Goal: Feedback & Contribution: Submit feedback/report problem

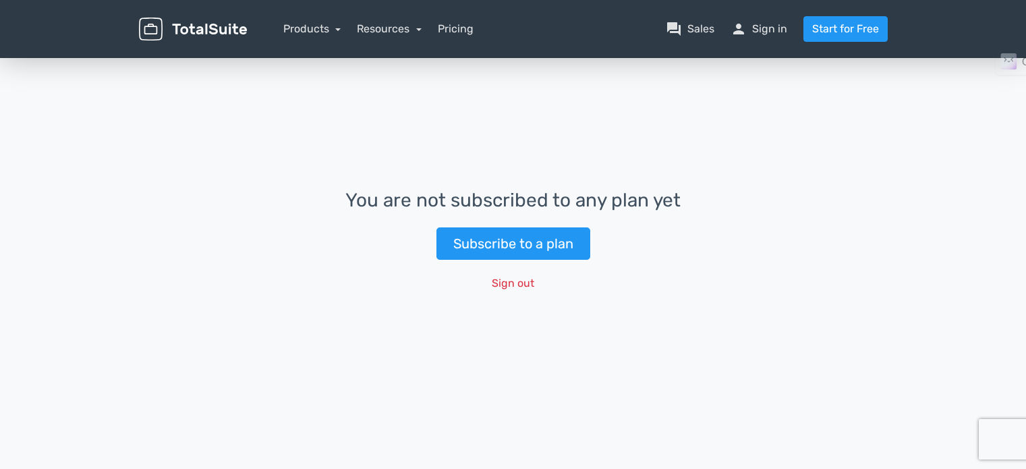
click at [499, 238] on link "Subscribe to a plan" at bounding box center [513, 243] width 154 height 32
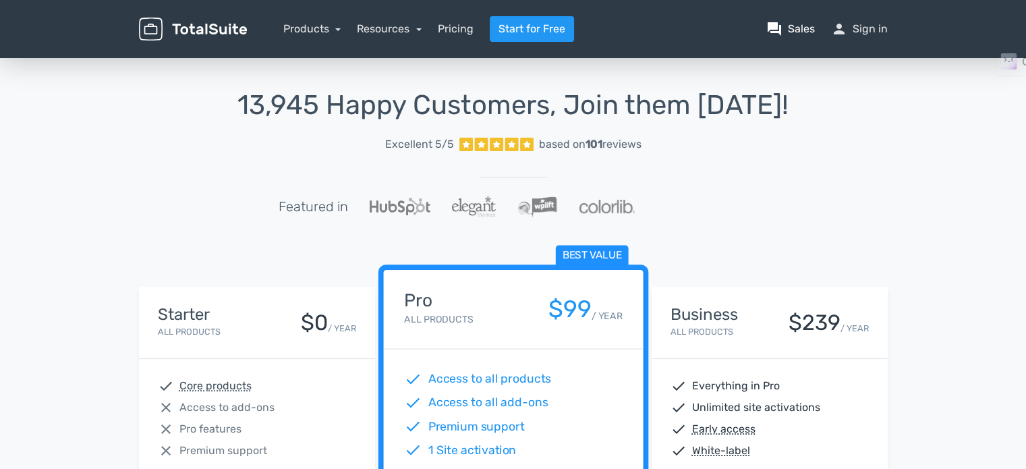
click at [798, 32] on link "question_answer Sales" at bounding box center [790, 29] width 49 height 16
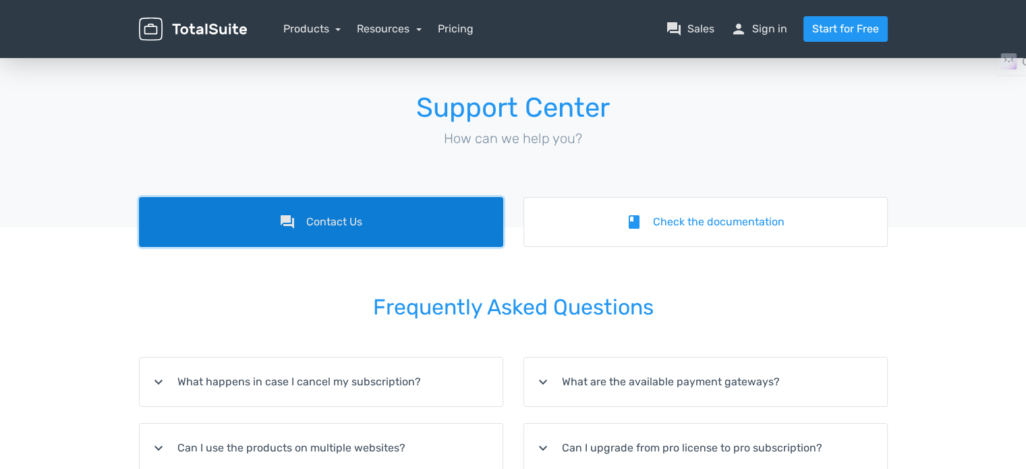
click at [306, 215] on link "forum Contact Us" at bounding box center [321, 222] width 364 height 50
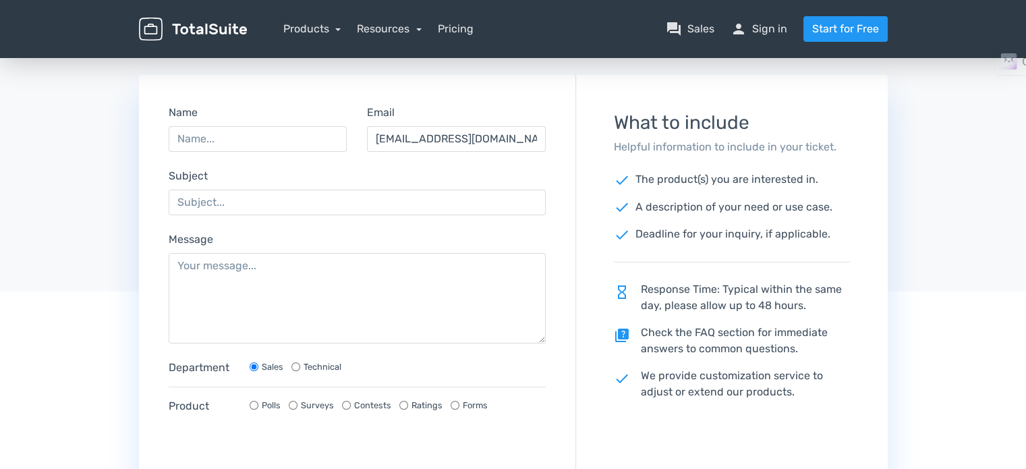
scroll to position [202, 0]
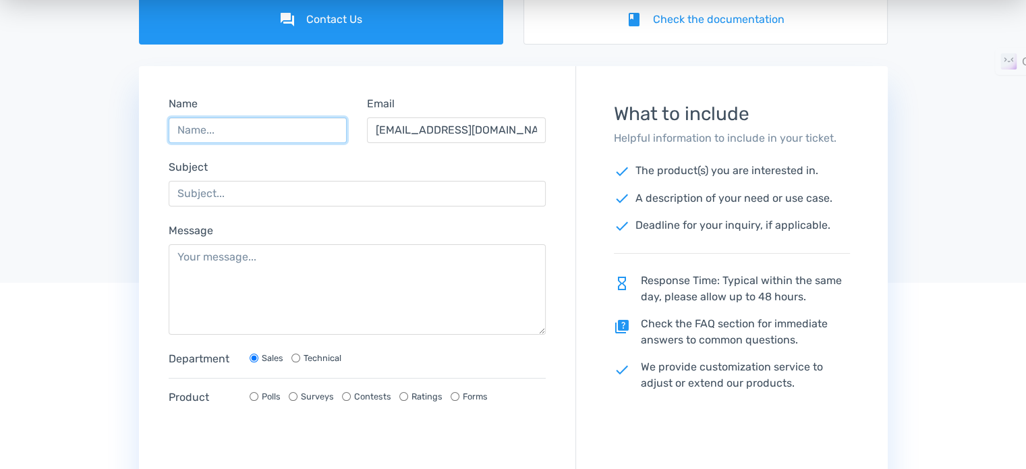
click at [279, 134] on input "Name" at bounding box center [258, 130] width 179 height 26
type input "Abhishek Bendigeri"
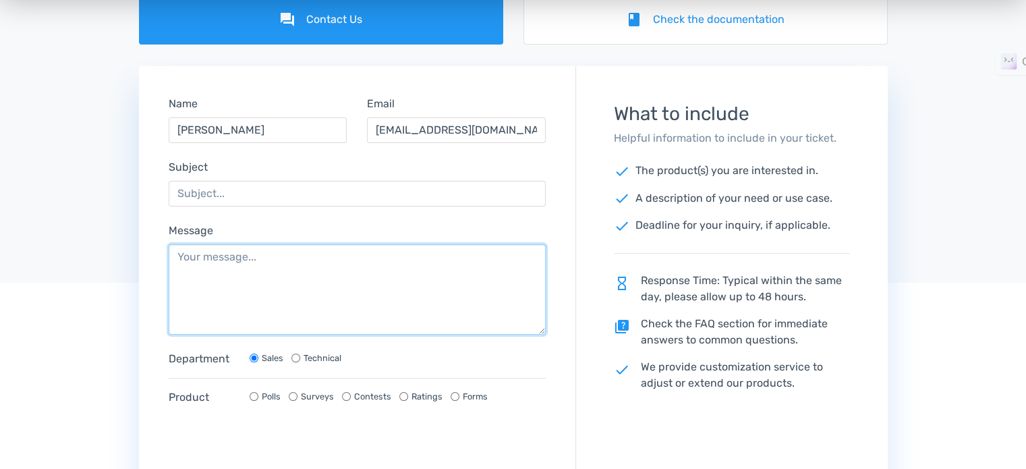
click at [274, 256] on textarea "Message" at bounding box center [358, 289] width 378 height 90
paste textarea "I am writing to you with deep concern regarding an issue I am facing with my Li…"
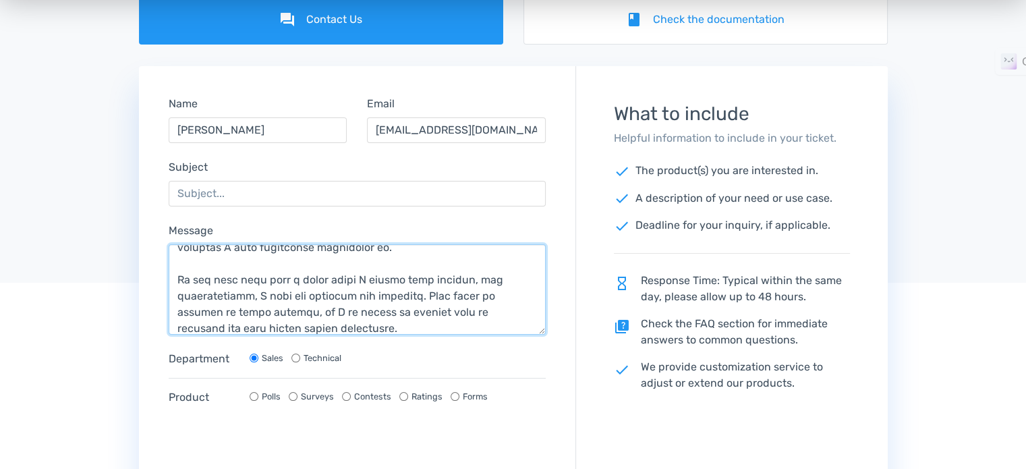
scroll to position [0, 0]
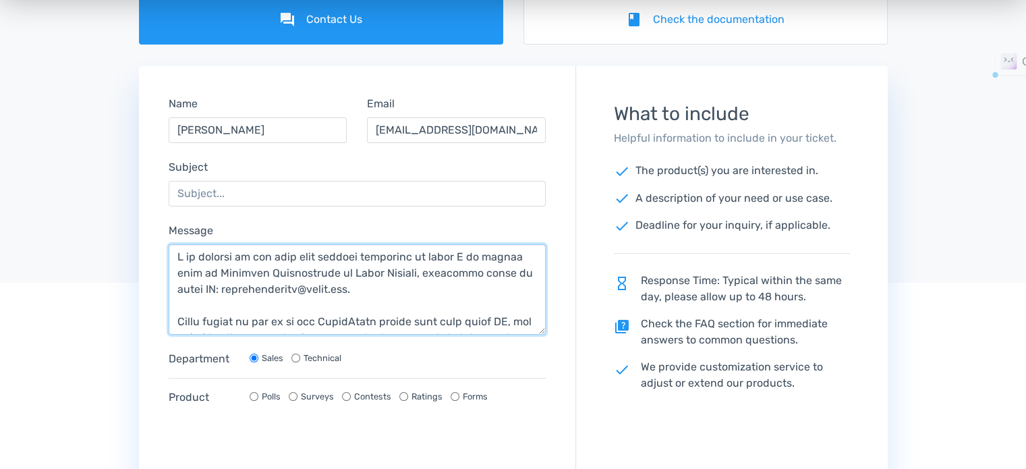
drag, startPoint x: 218, startPoint y: 272, endPoint x: 408, endPoint y: 272, distance: 190.2
click at [408, 272] on textarea "Message" at bounding box center [358, 289] width 378 height 90
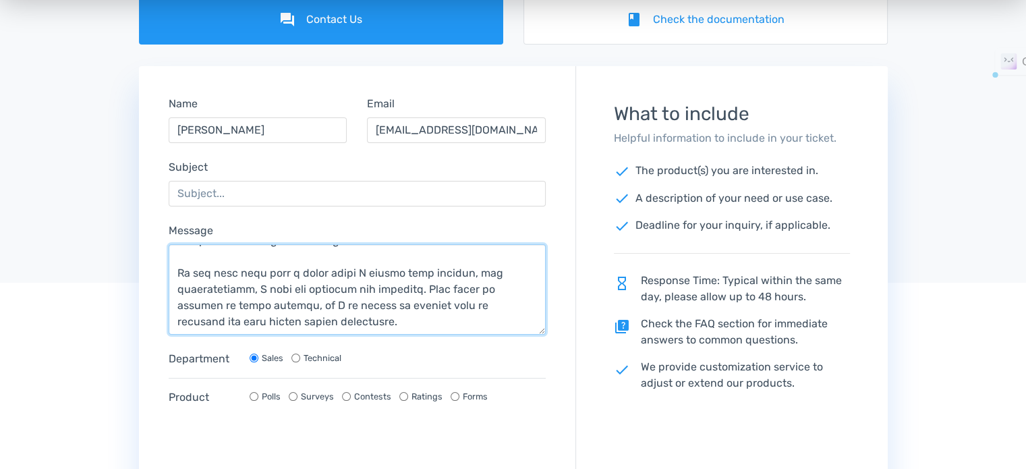
scroll to position [135, 0]
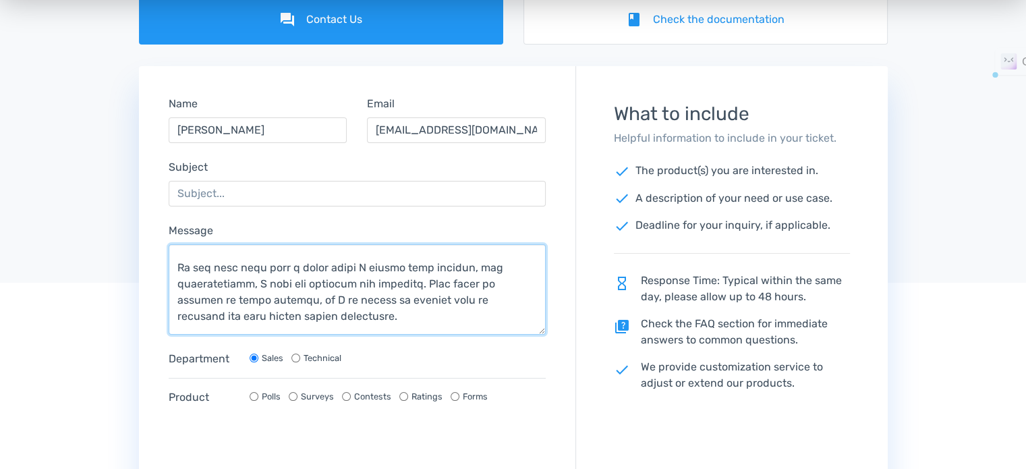
drag, startPoint x: 177, startPoint y: 266, endPoint x: 295, endPoint y: 266, distance: 118.7
click at [295, 266] on textarea "Message" at bounding box center [358, 289] width 378 height 90
click at [291, 268] on textarea "Message" at bounding box center [358, 289] width 378 height 90
click at [311, 266] on textarea "Message" at bounding box center [358, 289] width 378 height 90
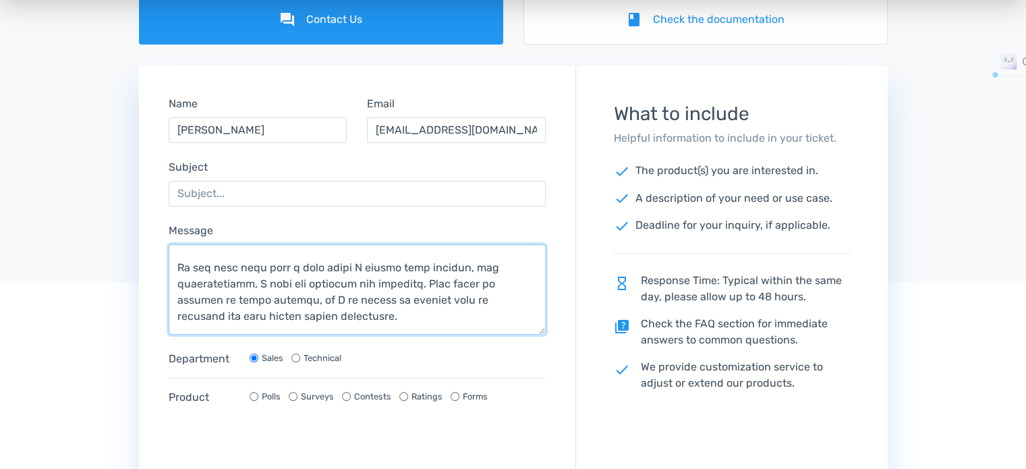
drag, startPoint x: 236, startPoint y: 265, endPoint x: 324, endPoint y: 267, distance: 87.7
click at [324, 267] on textarea "Message" at bounding box center [358, 289] width 378 height 90
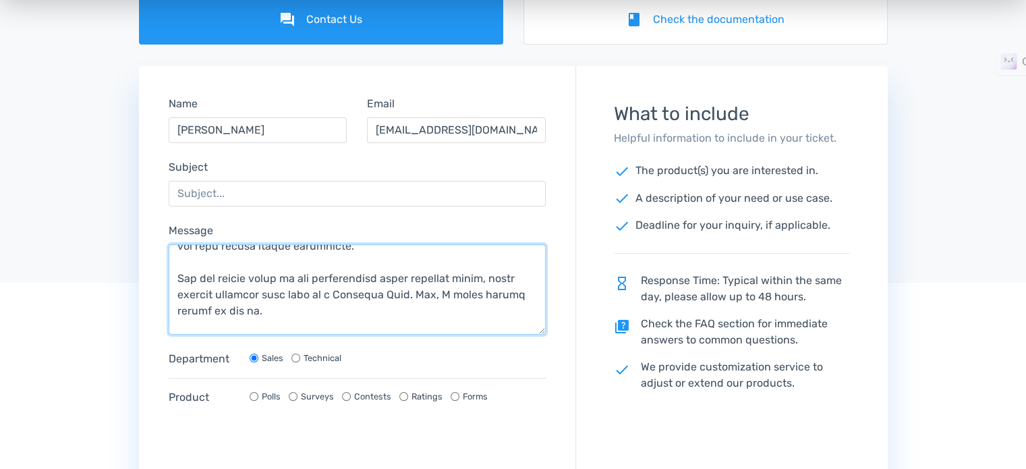
scroll to position [202, 0]
drag, startPoint x: 177, startPoint y: 279, endPoint x: 308, endPoint y: 277, distance: 130.9
click at [308, 277] on textarea "Message" at bounding box center [358, 289] width 378 height 90
drag, startPoint x: 384, startPoint y: 279, endPoint x: 461, endPoint y: 274, distance: 77.0
click at [461, 274] on textarea "Message" at bounding box center [358, 289] width 378 height 90
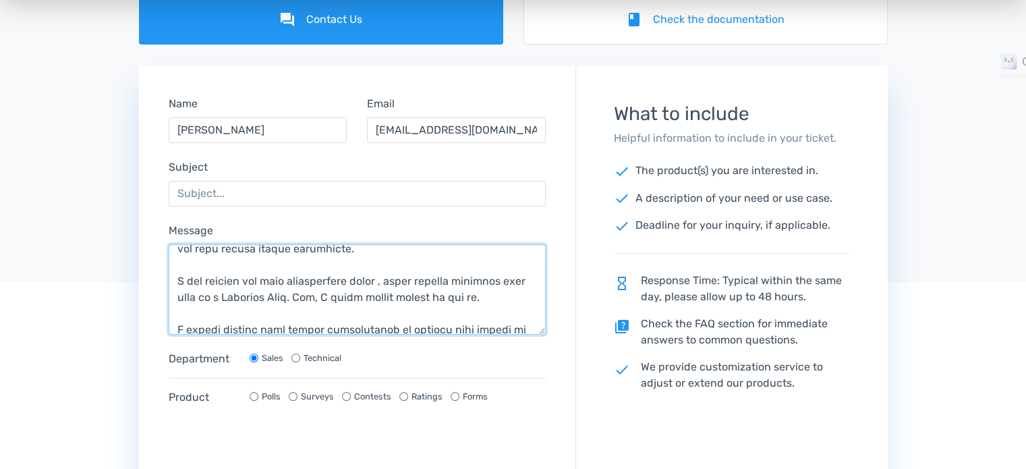
click at [181, 281] on textarea "Message" at bounding box center [358, 289] width 378 height 90
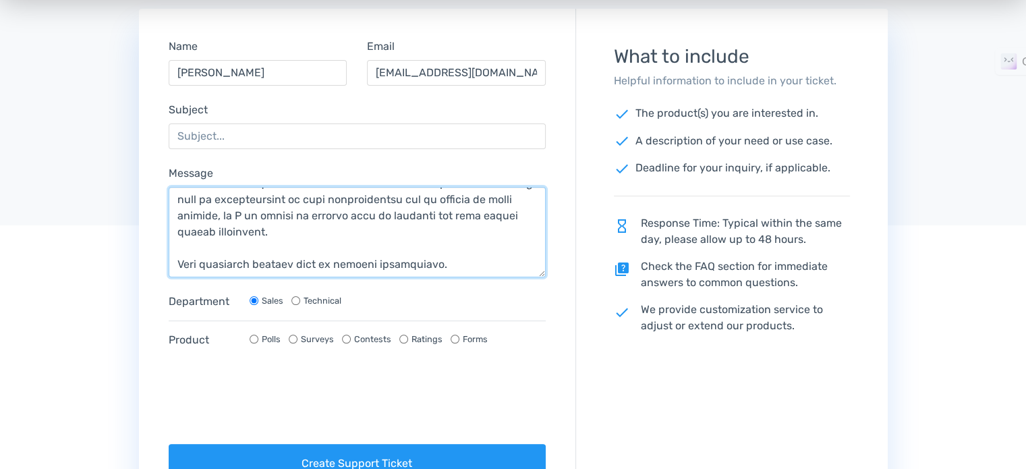
scroll to position [270, 0]
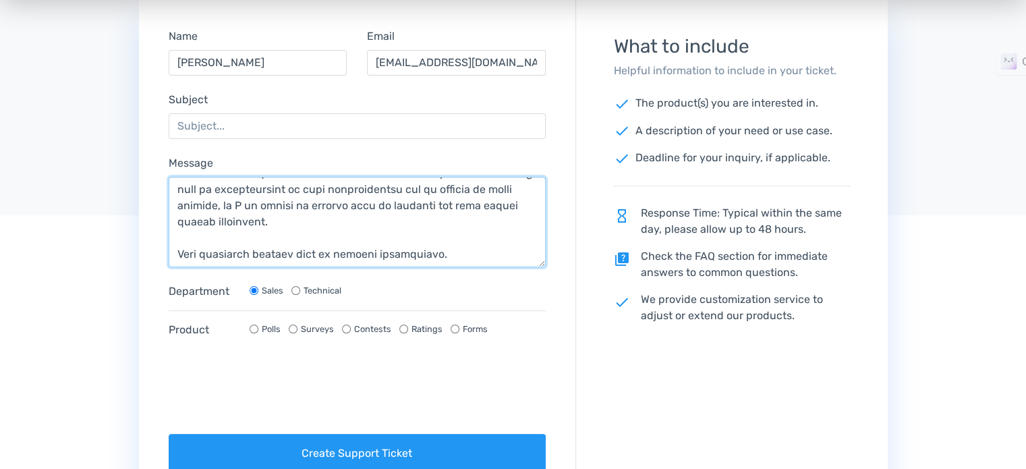
type textarea "I am writing to you with deep concern regarding an issue I am facing with my Li…"
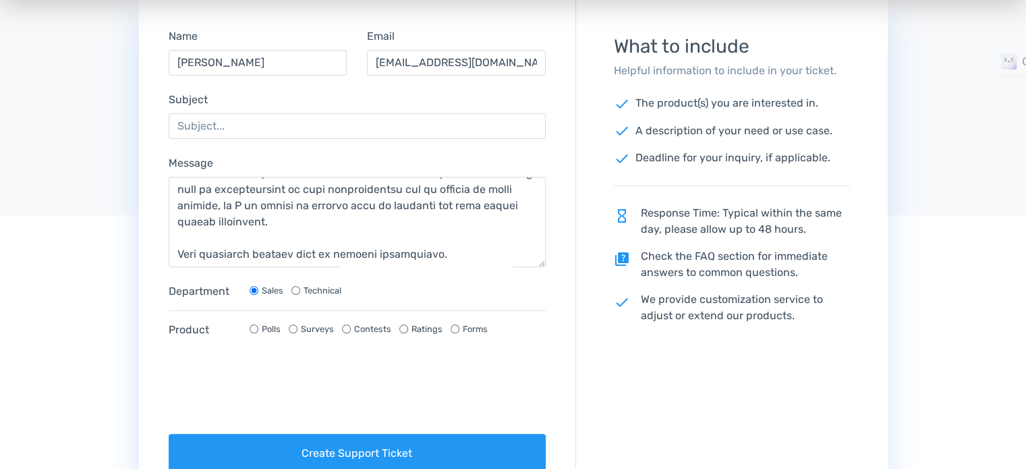
click at [343, 328] on input "Contests" at bounding box center [346, 328] width 9 height 9
radio input "true"
click at [351, 129] on input "Subject" at bounding box center [358, 126] width 378 height 26
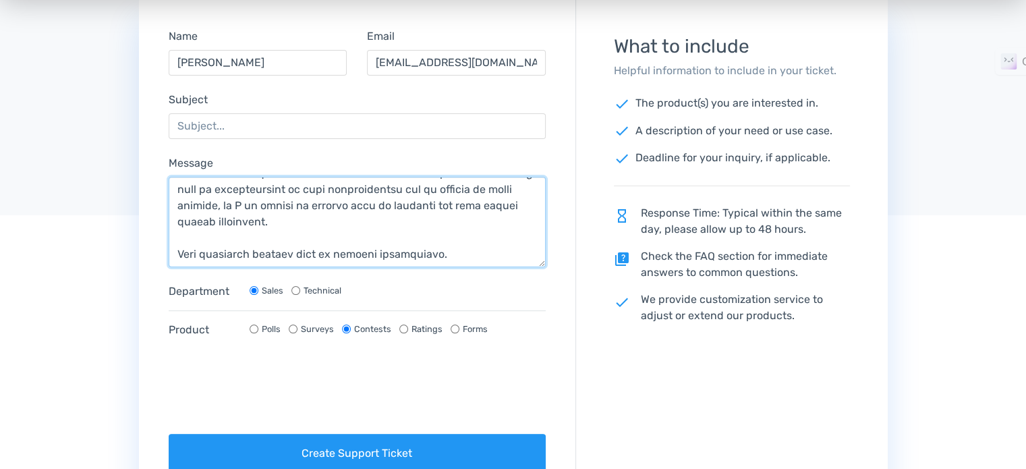
click at [477, 229] on textarea "Message" at bounding box center [358, 222] width 378 height 90
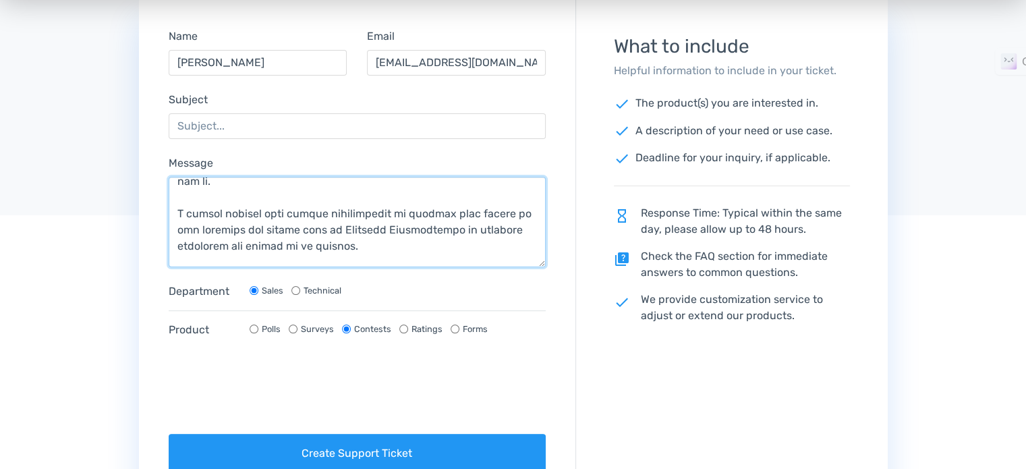
scroll to position [305, 0]
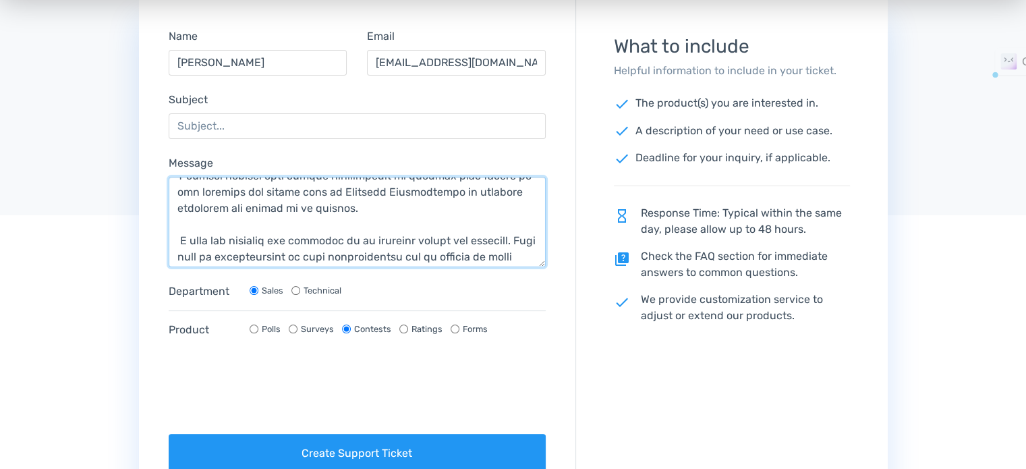
drag, startPoint x: 317, startPoint y: 193, endPoint x: 334, endPoint y: 184, distance: 19.0
click at [426, 197] on textarea "Message" at bounding box center [358, 222] width 378 height 90
type textarea "I am writing to you with deep concern regarding an issue I am facing with my Li…"
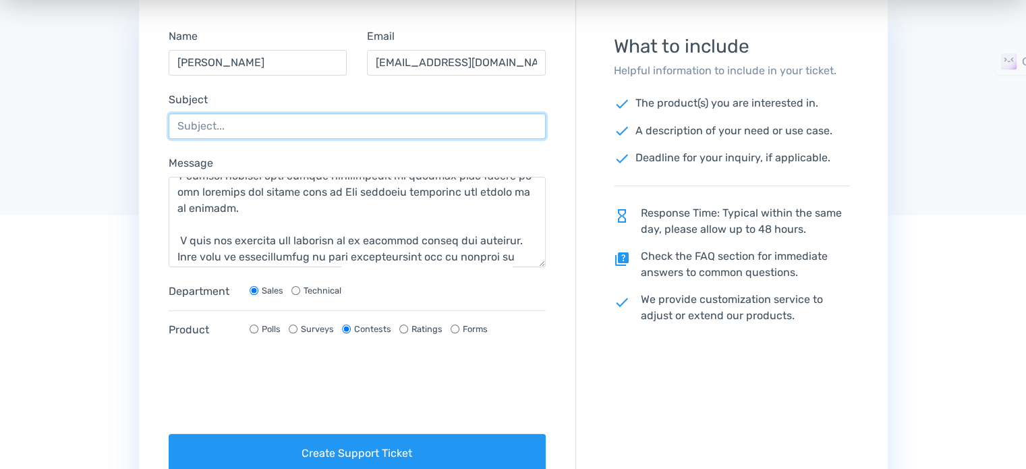
click at [236, 126] on input "Subject" at bounding box center [358, 126] width 378 height 26
paste input "Lifetime Subscription of Total Contest"
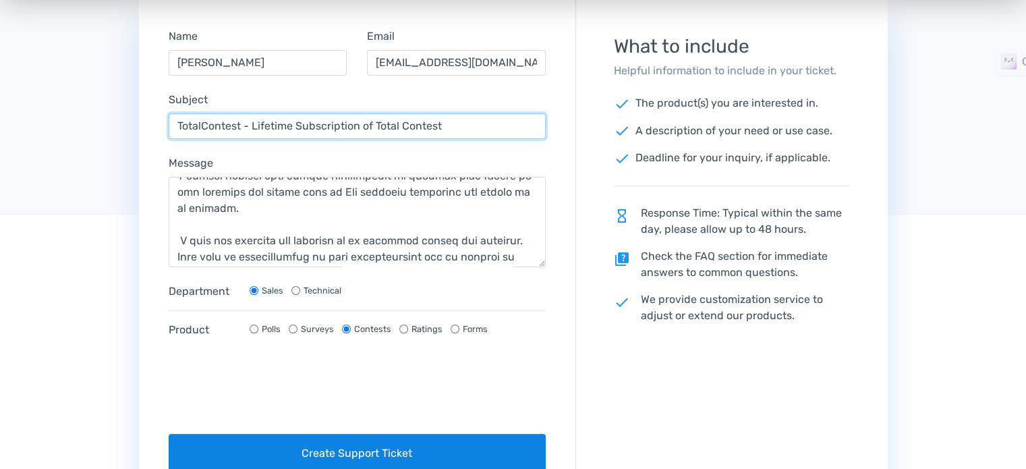
type input "TotalContest - Lifetime Subscription of Total Contest"
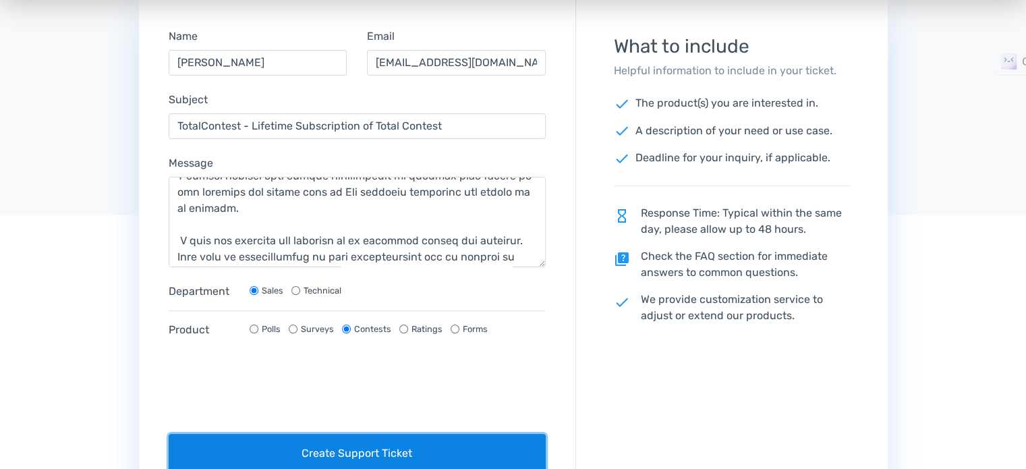
click at [298, 452] on button "Create Support Ticket" at bounding box center [358, 453] width 378 height 39
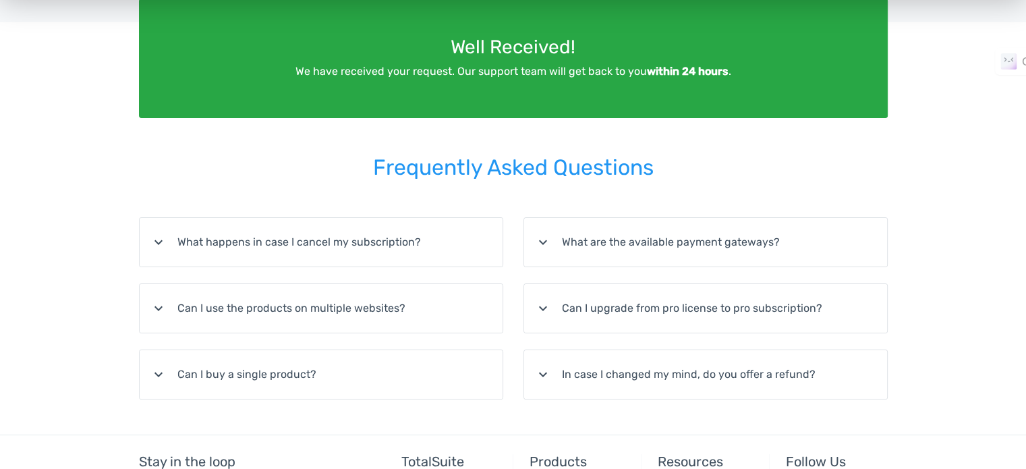
scroll to position [0, 0]
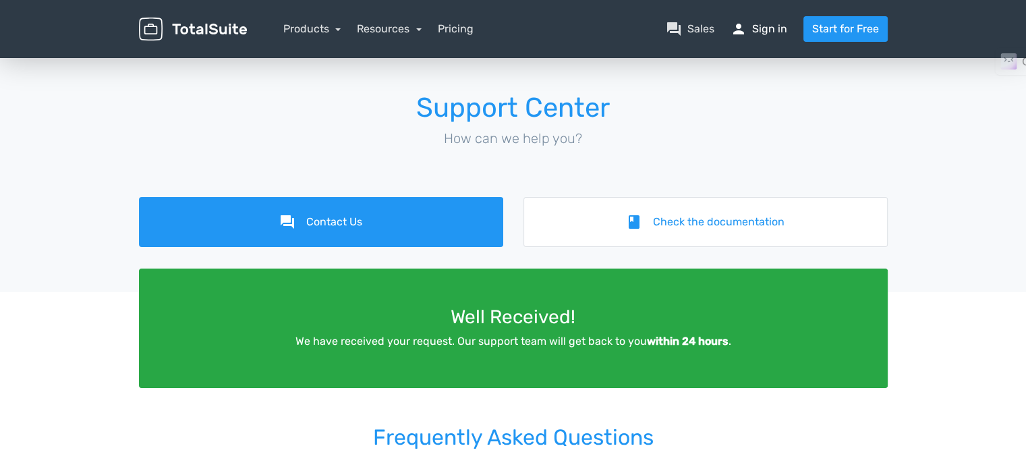
click at [760, 29] on link "person Sign in" at bounding box center [758, 29] width 57 height 16
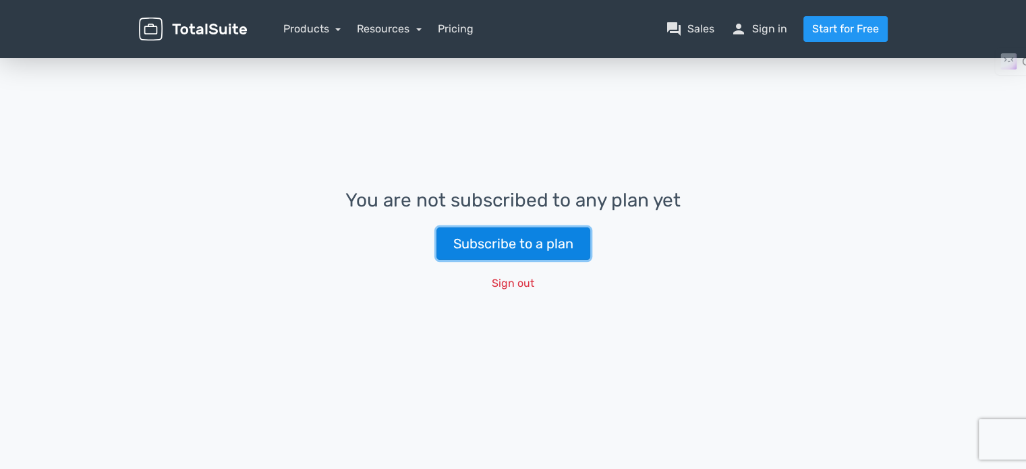
click at [488, 246] on link "Subscribe to a plan" at bounding box center [513, 243] width 154 height 32
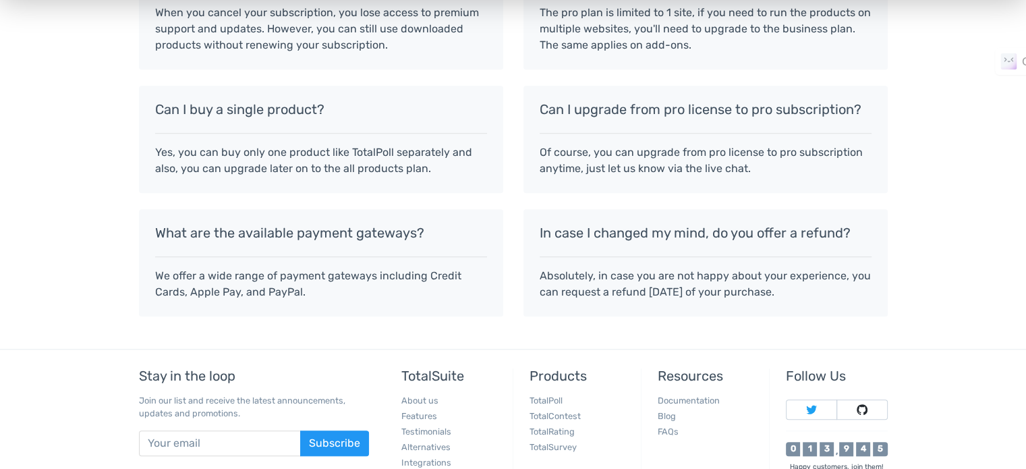
scroll to position [1316, 0]
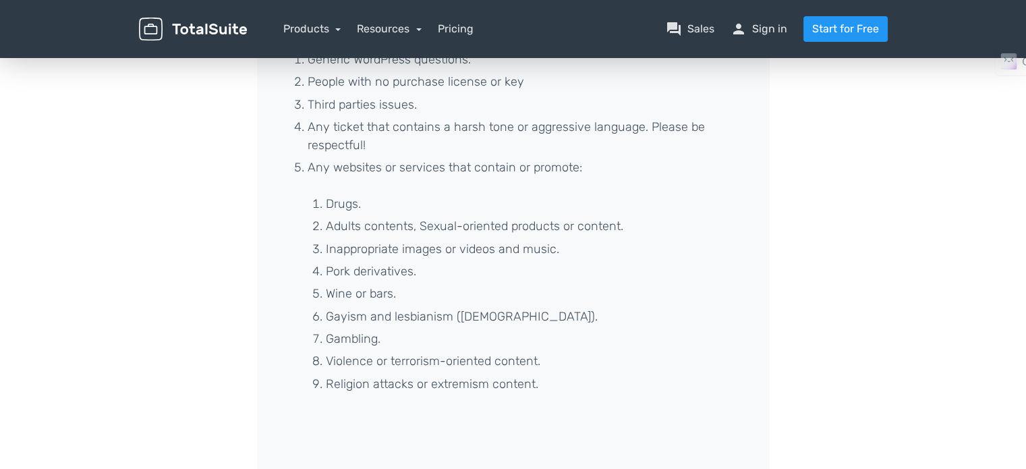
scroll to position [467, 0]
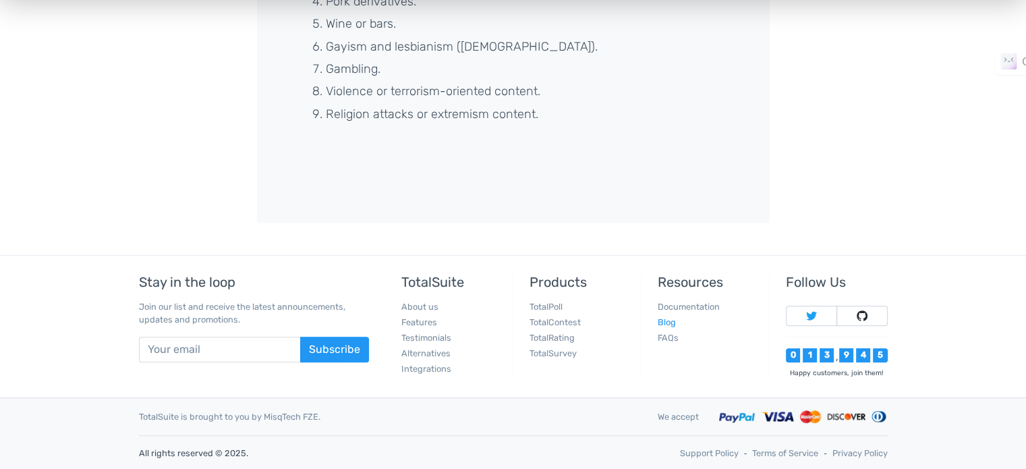
click at [670, 322] on link "Blog" at bounding box center [667, 322] width 18 height 10
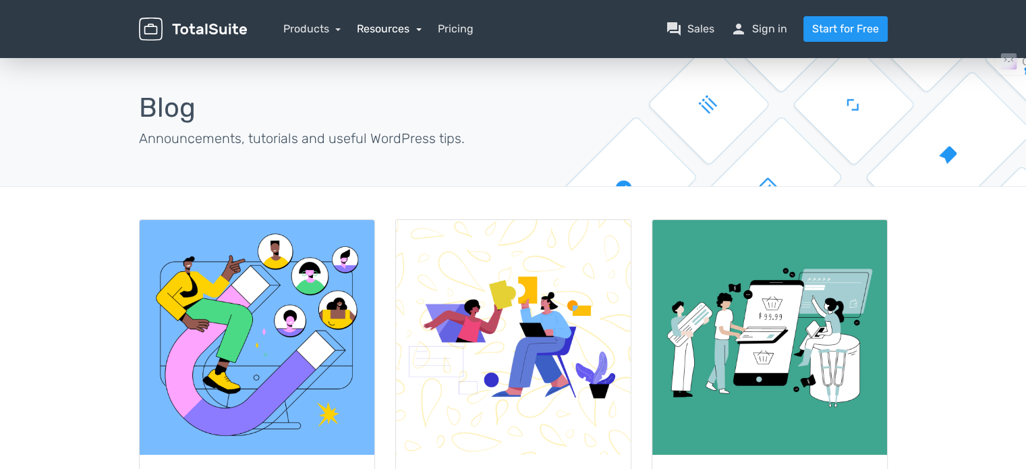
click at [394, 28] on link "Resources" at bounding box center [389, 28] width 65 height 13
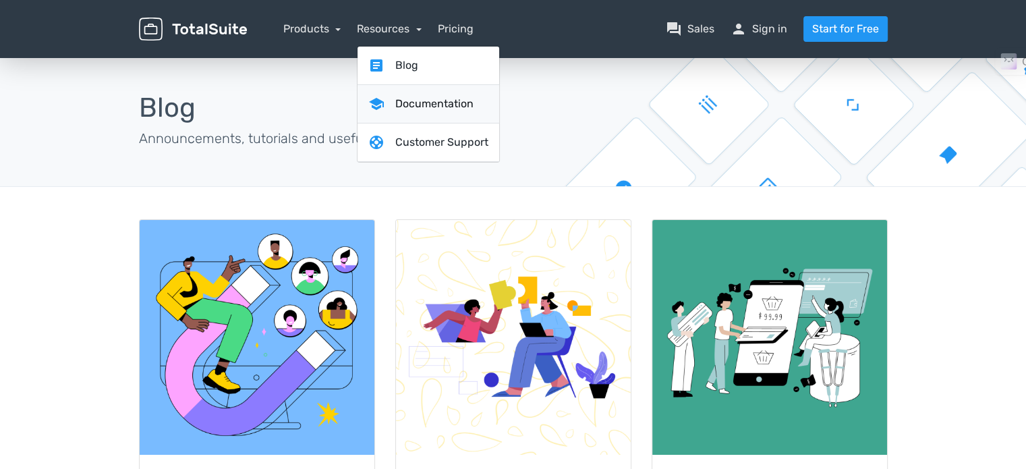
click at [394, 99] on link "school Documentation" at bounding box center [428, 104] width 142 height 38
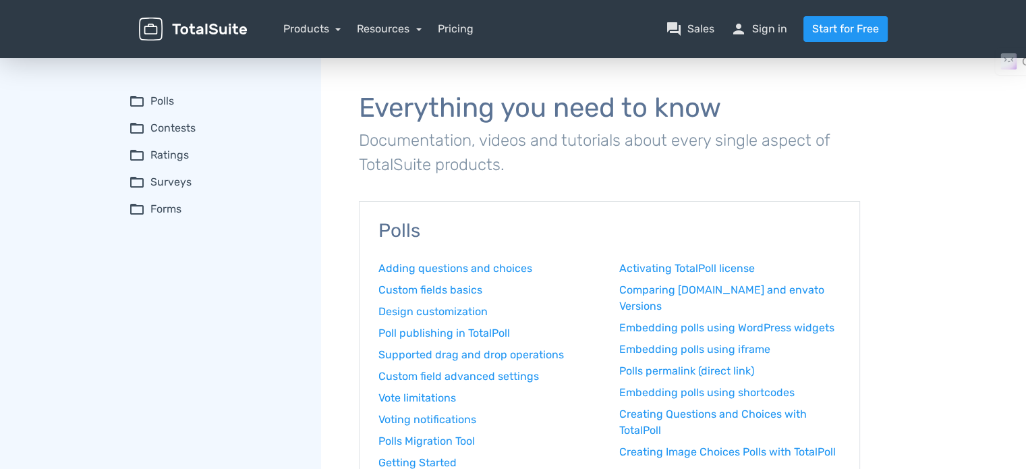
click at [159, 128] on summary "folder_open Contests" at bounding box center [215, 128] width 173 height 16
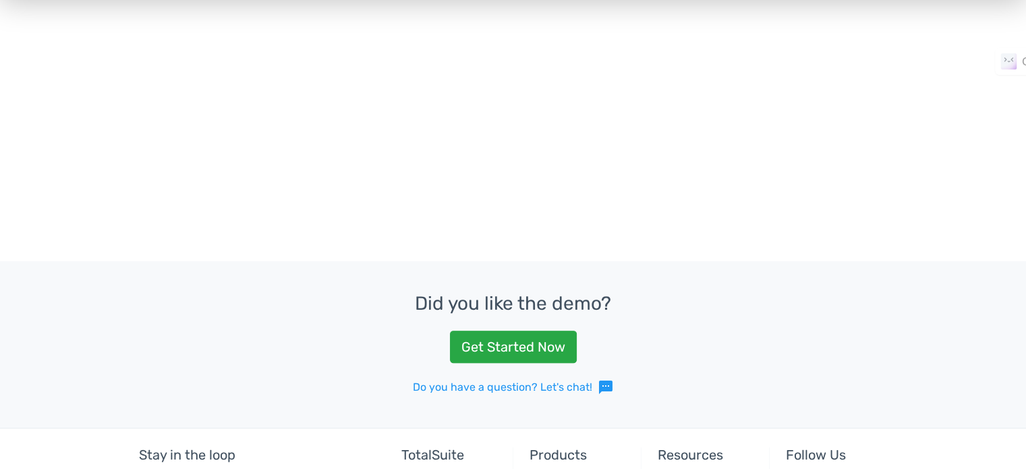
scroll to position [540, 0]
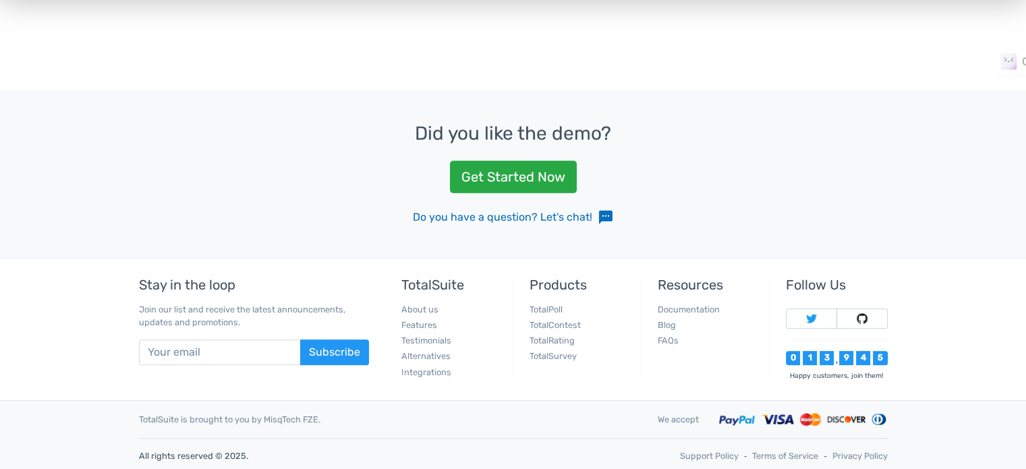
click at [560, 216] on link "Do you have a question? Let's chat! sms" at bounding box center [513, 217] width 201 height 16
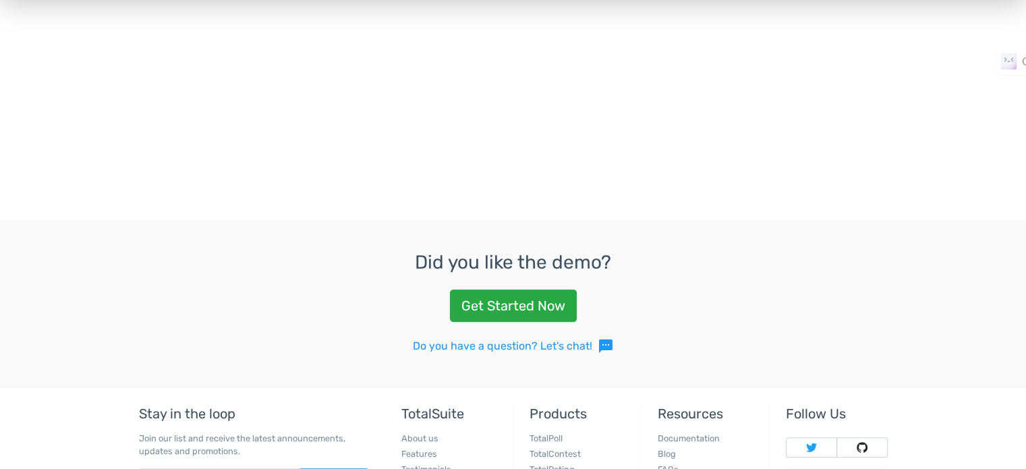
scroll to position [542, 0]
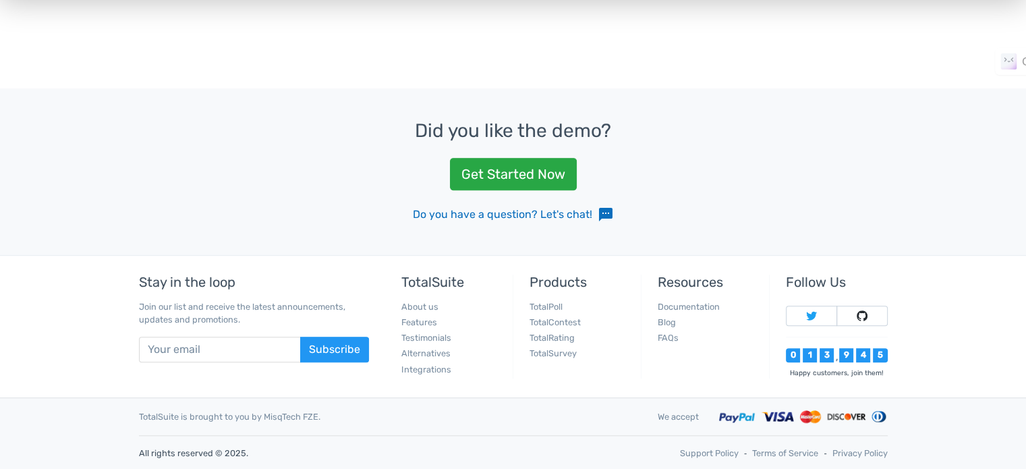
click at [608, 216] on span "sms" at bounding box center [606, 214] width 16 height 16
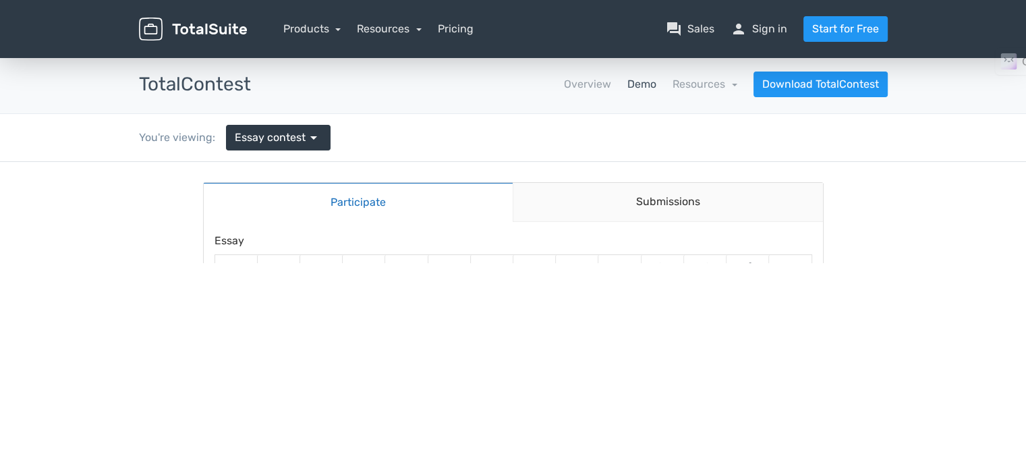
scroll to position [0, 0]
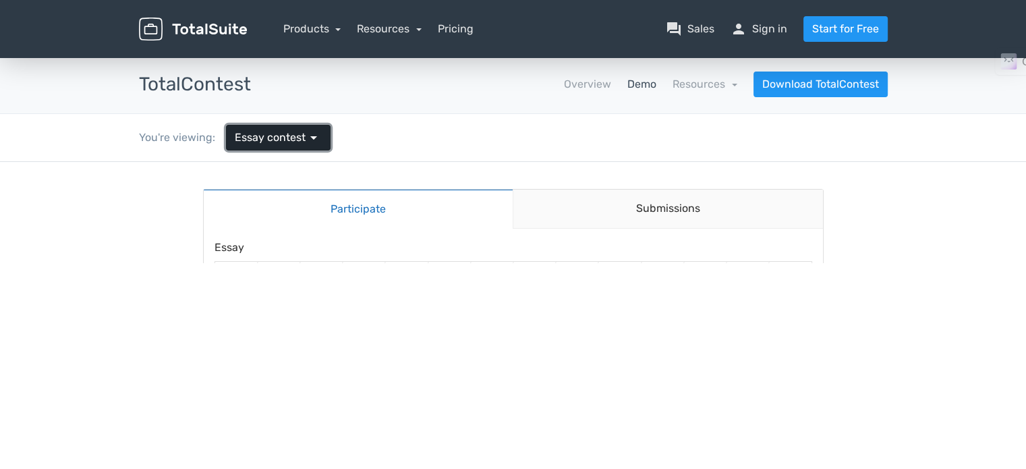
click at [281, 142] on span "Essay contest" at bounding box center [270, 137] width 71 height 16
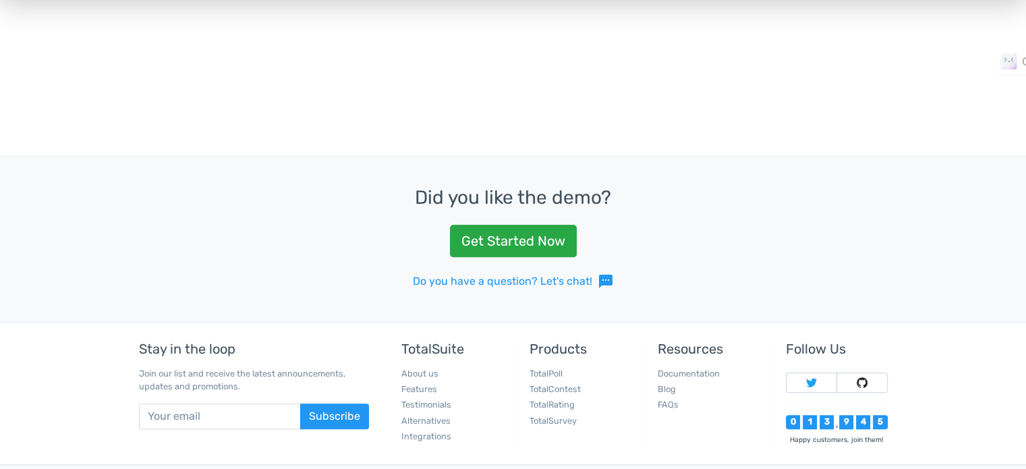
scroll to position [1012, 0]
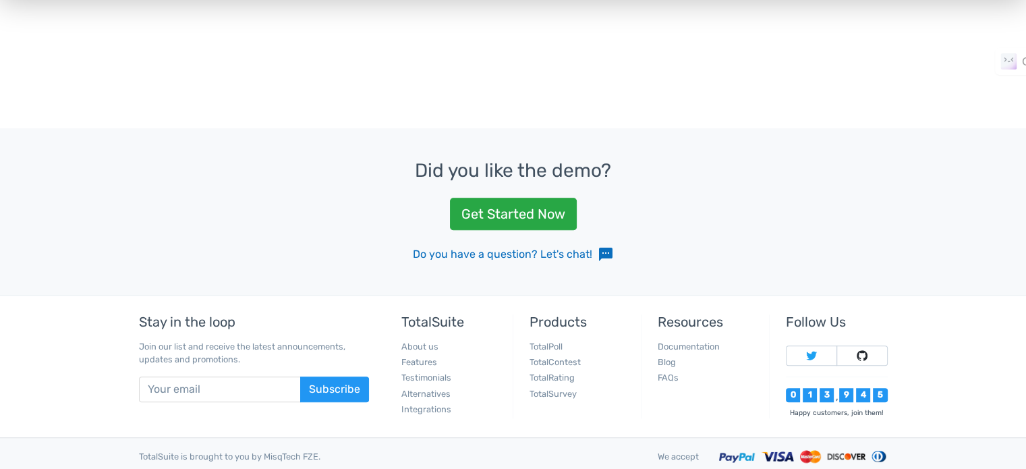
click at [510, 252] on link "Do you have a question? Let's chat! sms" at bounding box center [513, 254] width 201 height 16
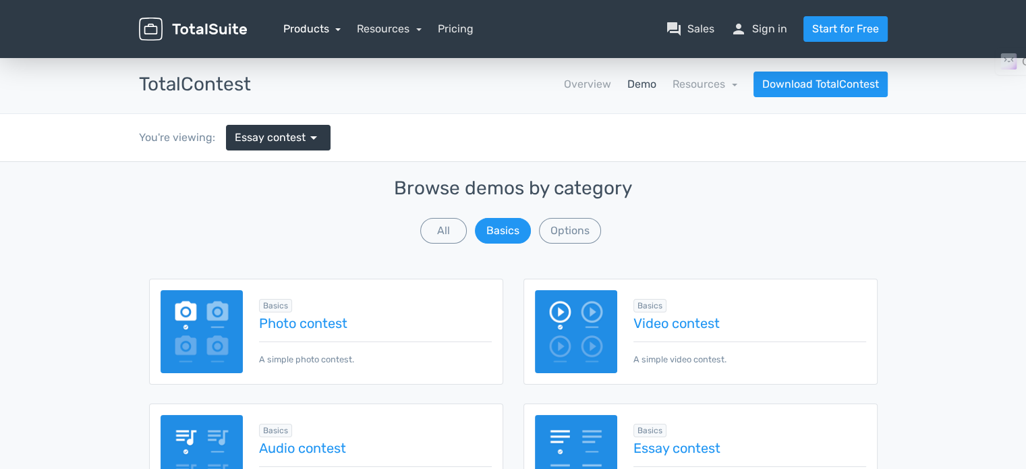
click at [316, 32] on link "Products" at bounding box center [312, 28] width 58 height 13
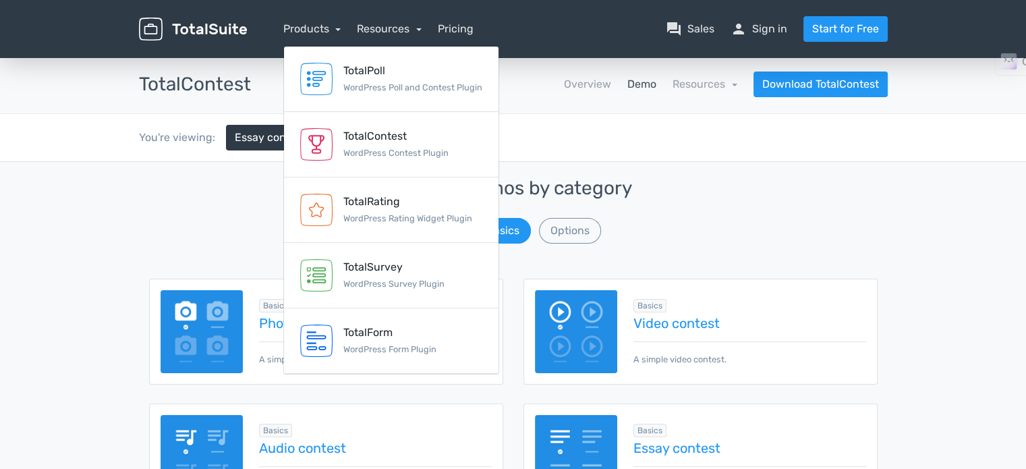
click at [221, 32] on img at bounding box center [193, 30] width 108 height 24
